Goal: Task Accomplishment & Management: Manage account settings

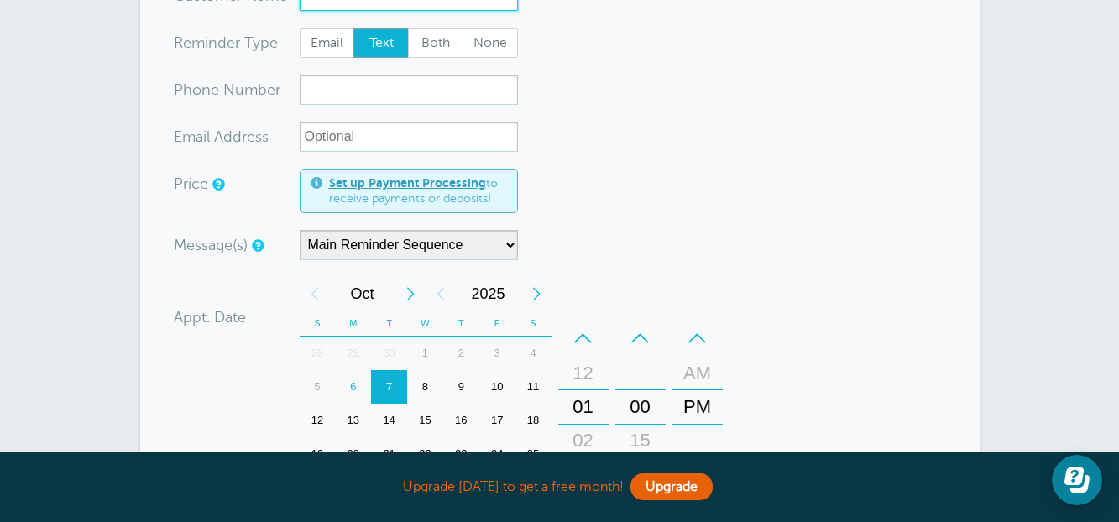
scroll to position [503, 0]
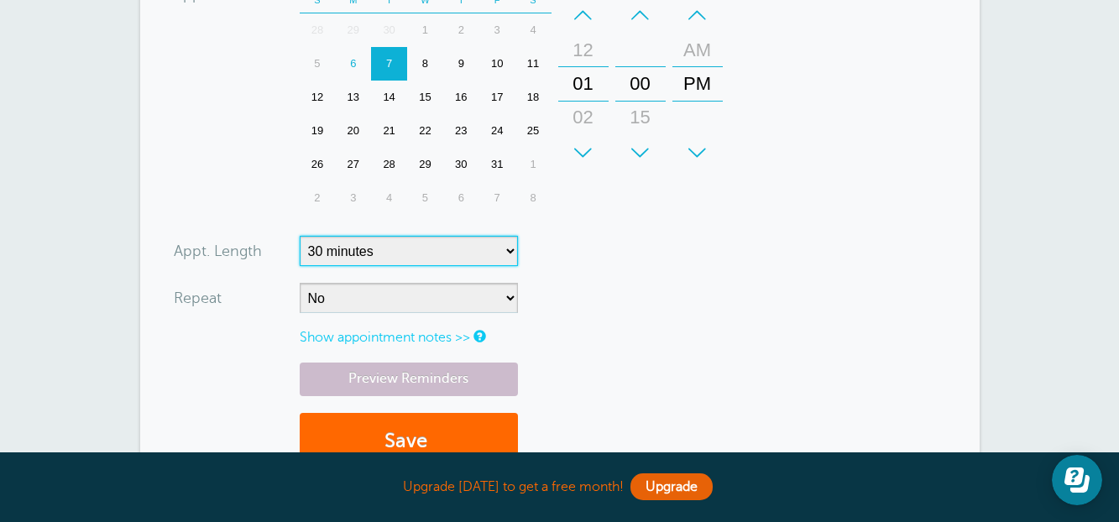
click at [464, 243] on select "5 minutes 10 minutes 15 minutes 20 minutes 25 minutes 30 minutes 35 minutes 40 …" at bounding box center [409, 251] width 218 height 30
click at [726, 204] on div "+ – Month January February March April May June July August September October N…" at bounding box center [515, 84] width 430 height 261
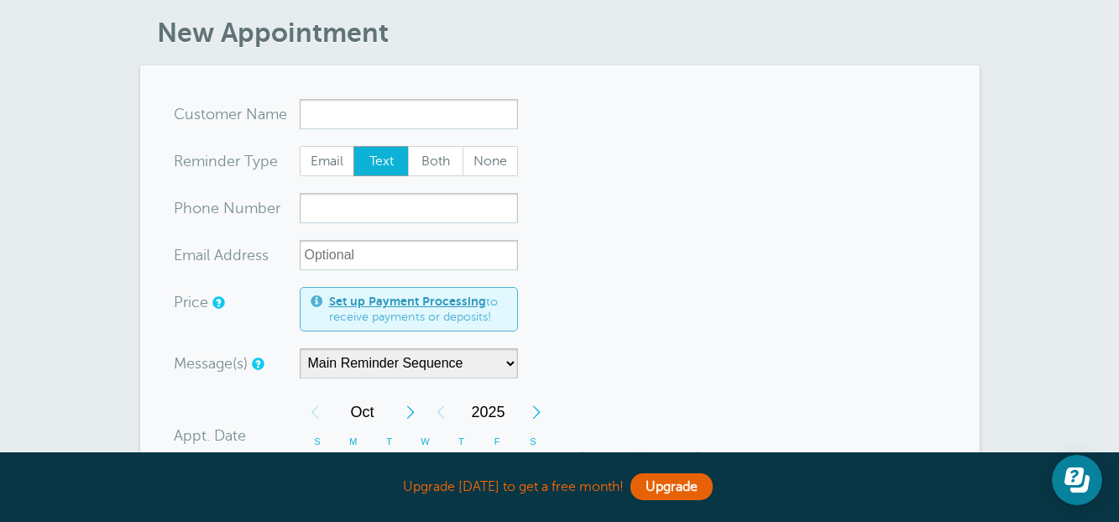
scroll to position [0, 0]
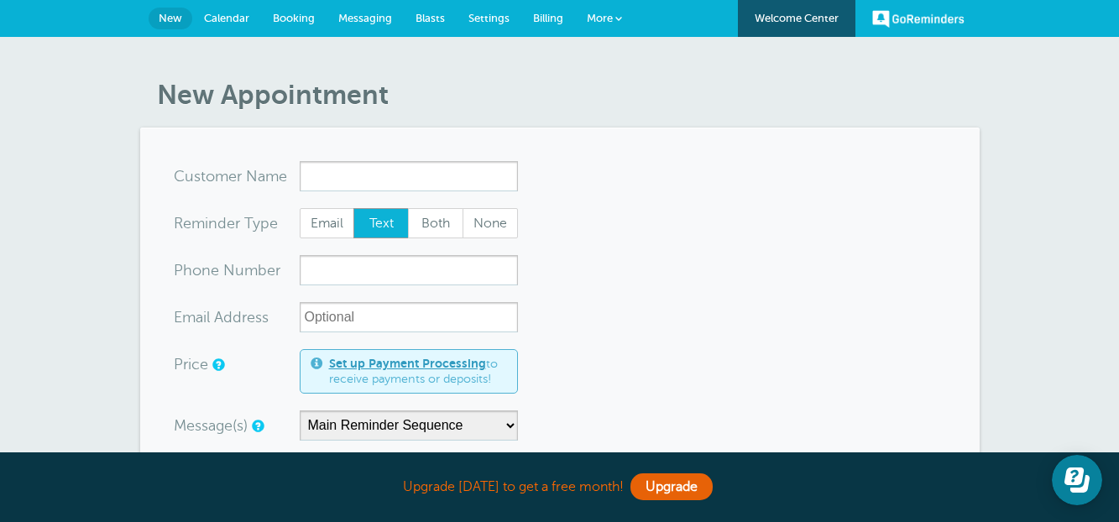
click at [345, 28] on link "Messaging" at bounding box center [364, 18] width 77 height 37
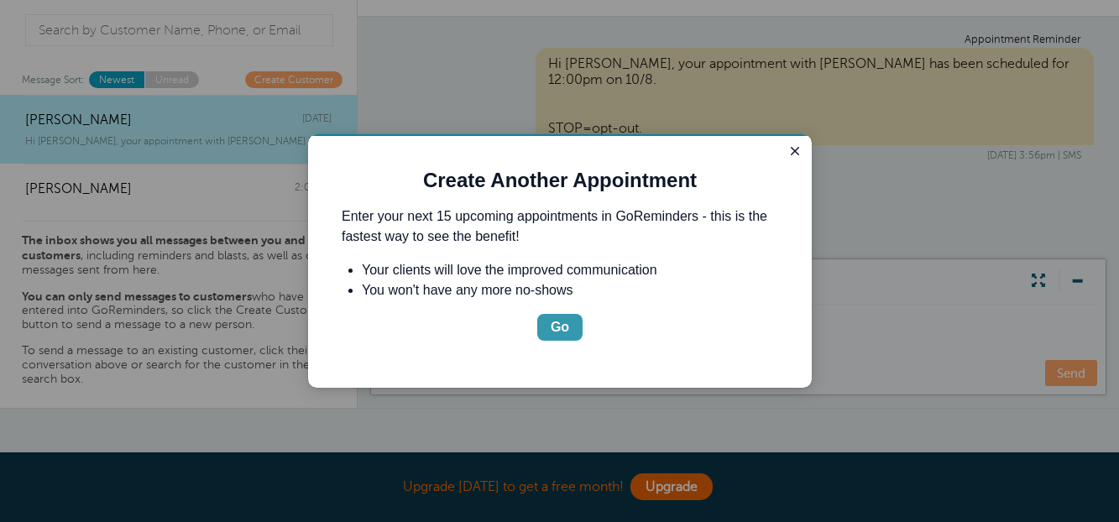
click at [566, 325] on div "Go" at bounding box center [559, 327] width 18 height 20
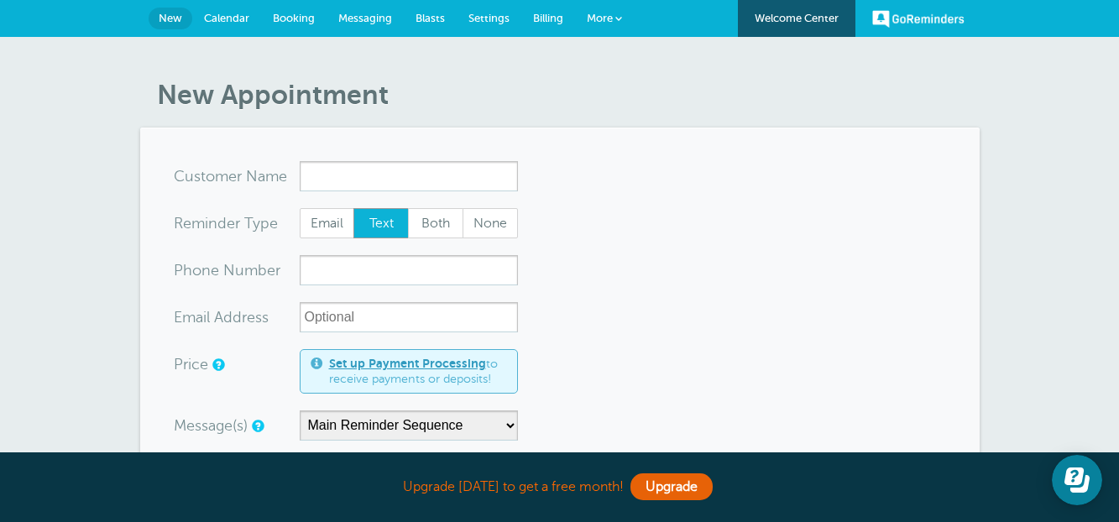
click at [363, 20] on span "Messaging" at bounding box center [365, 18] width 54 height 13
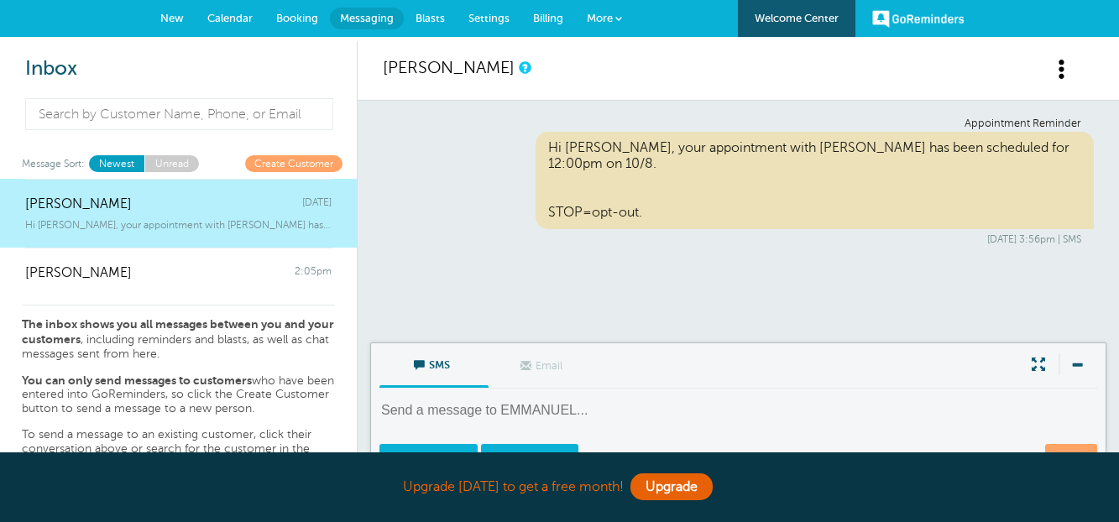
scroll to position [84, 0]
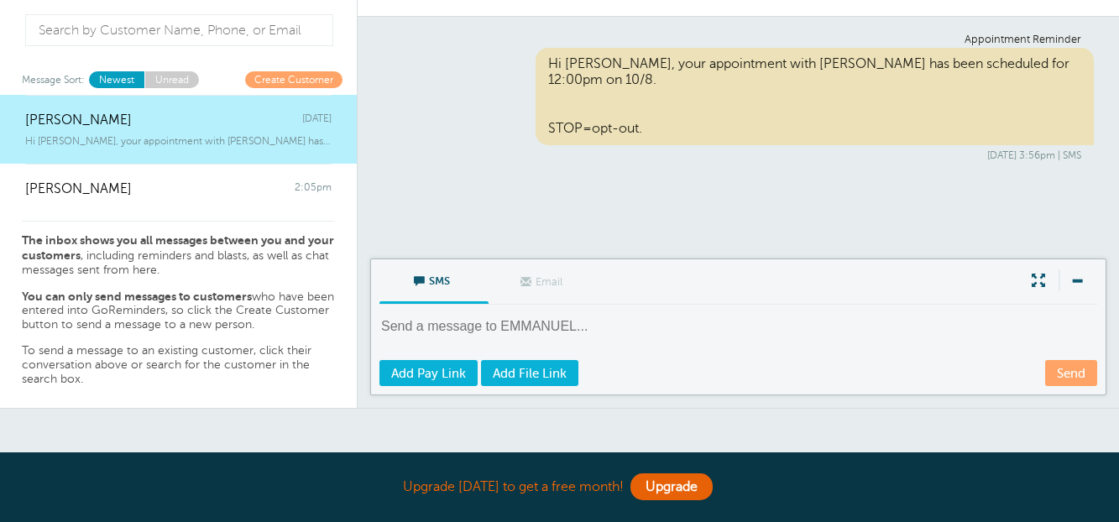
click at [455, 323] on textarea at bounding box center [739, 337] width 721 height 41
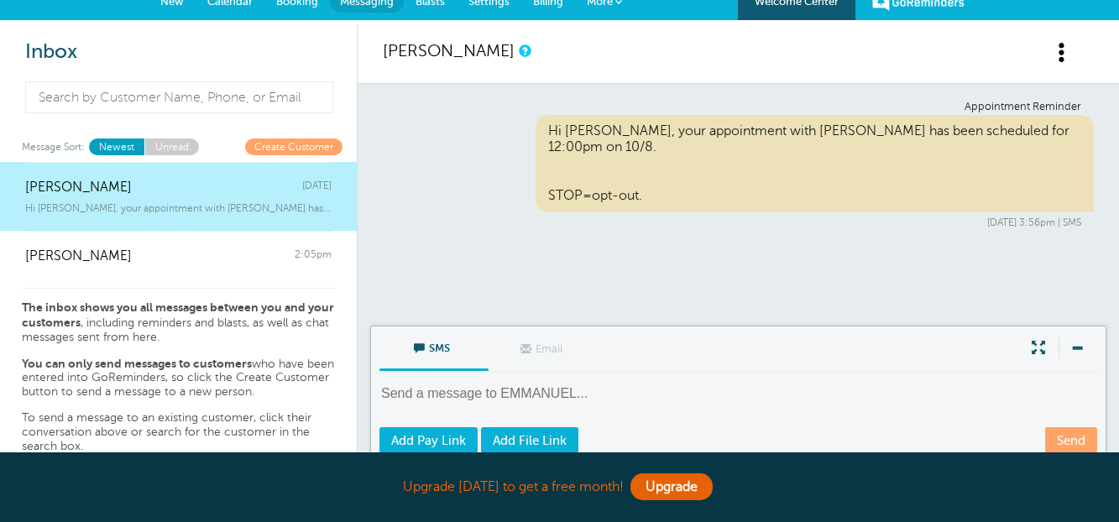
scroll to position [0, 0]
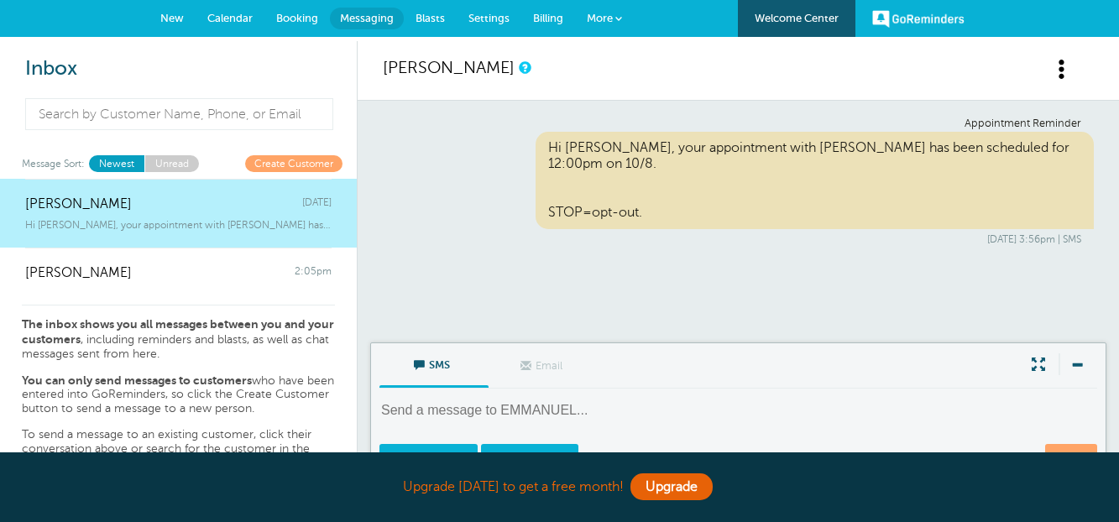
click at [479, 13] on span "Settings" at bounding box center [488, 18] width 41 height 13
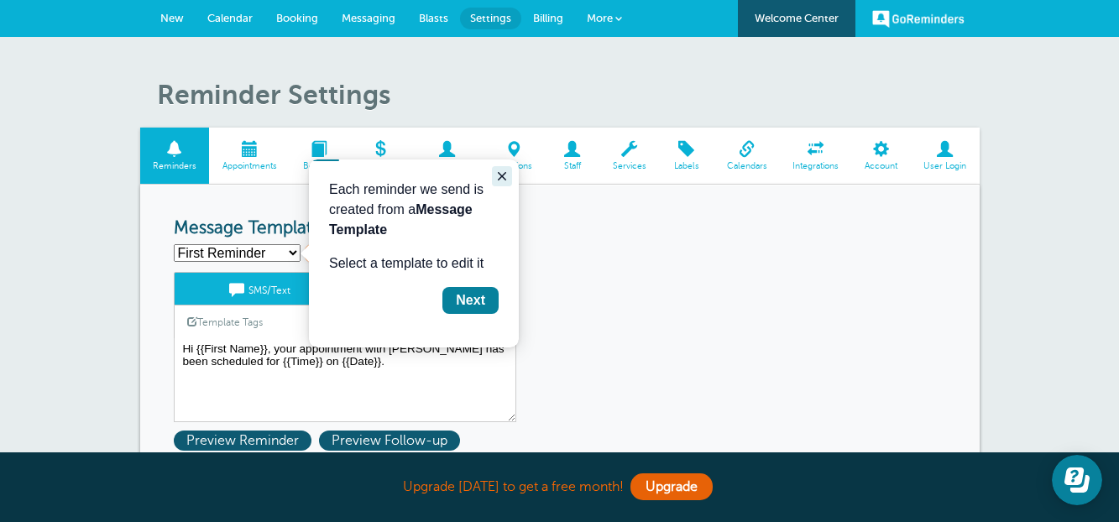
click at [498, 178] on icon "Close guide" at bounding box center [501, 176] width 13 height 13
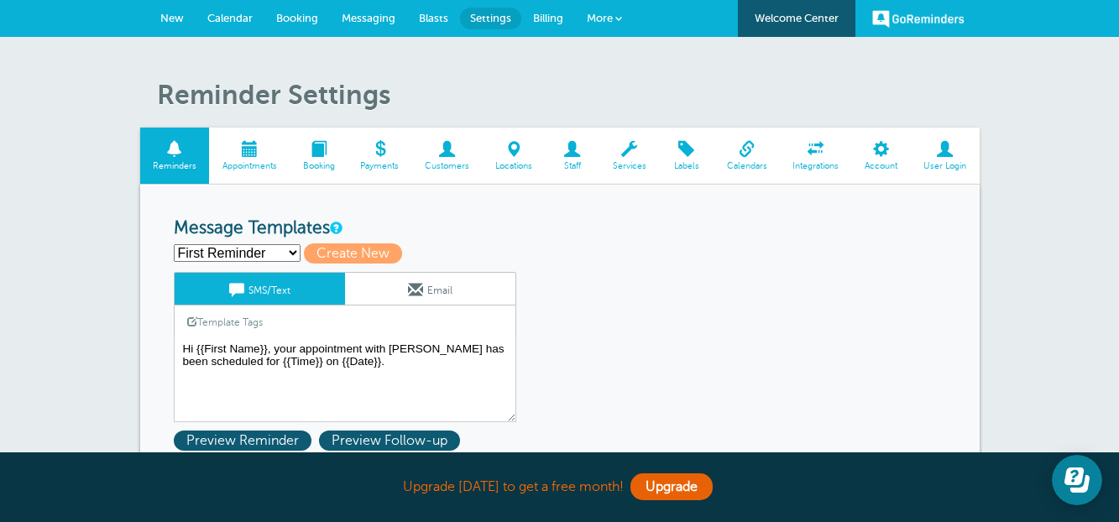
click at [231, 253] on select "First Reminder Second Reminder Third Reminder Create new..." at bounding box center [237, 253] width 127 height 18
click at [429, 221] on h3 "Message Templates" at bounding box center [560, 228] width 772 height 21
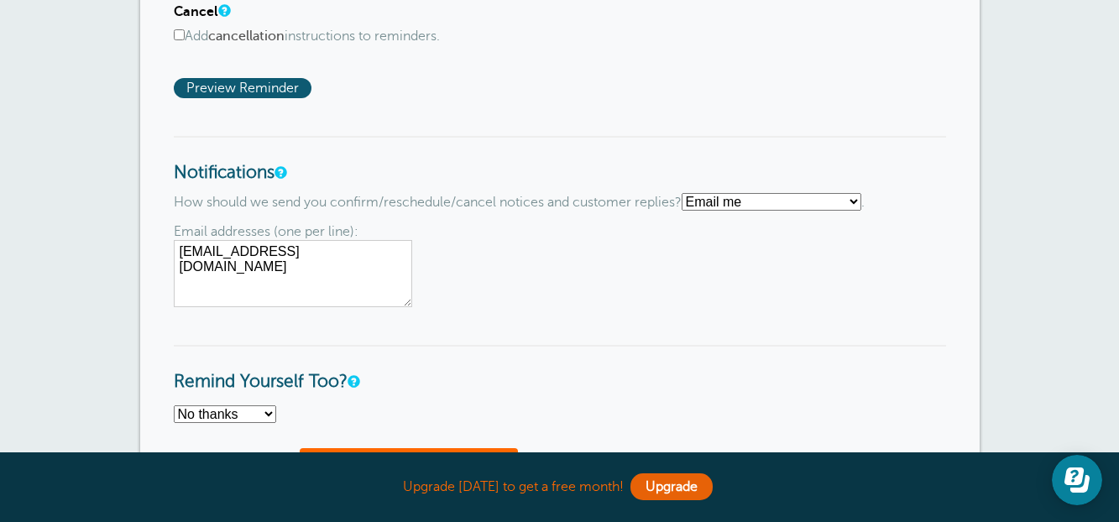
scroll to position [1259, 0]
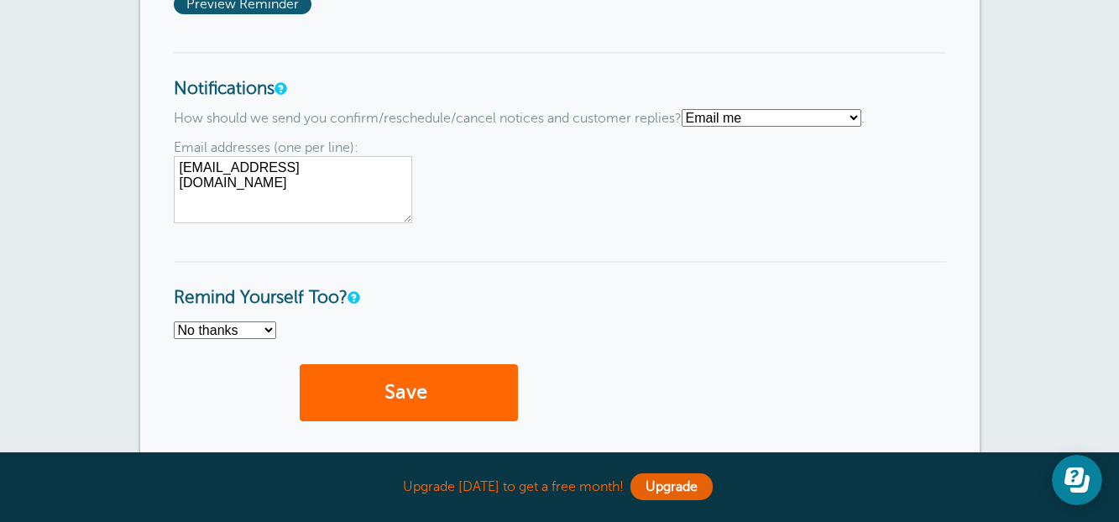
click at [739, 115] on select "Text me Email me Don't send me notifications" at bounding box center [771, 118] width 180 height 18
click at [853, 75] on h3 "Notifications" at bounding box center [560, 76] width 772 height 48
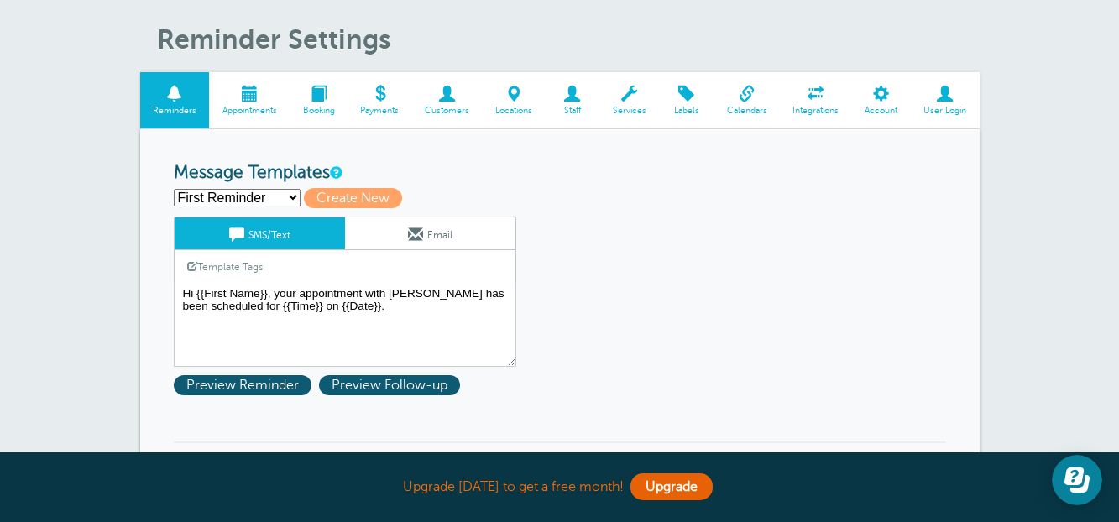
scroll to position [84, 0]
